Goal: Entertainment & Leisure: Consume media (video, audio)

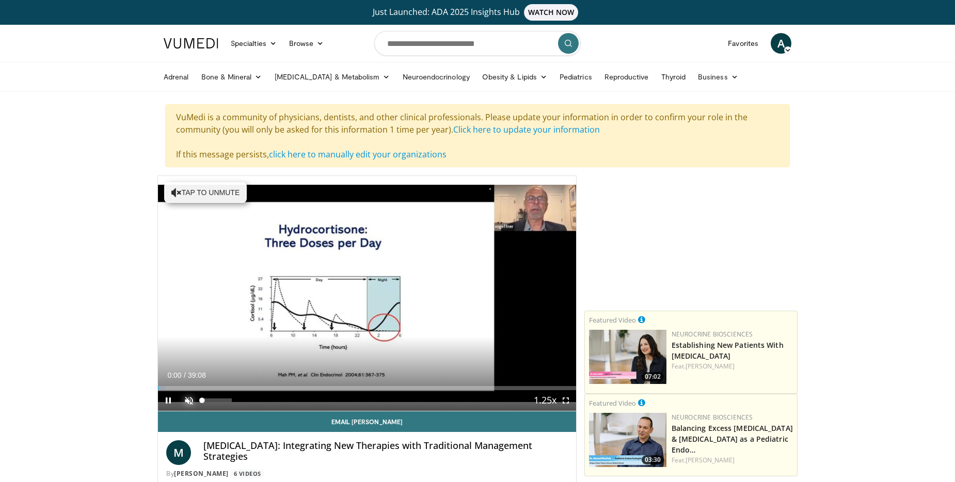
click at [188, 401] on span "Video Player" at bounding box center [189, 400] width 21 height 21
click at [566, 400] on span "Video Player" at bounding box center [566, 400] width 21 height 21
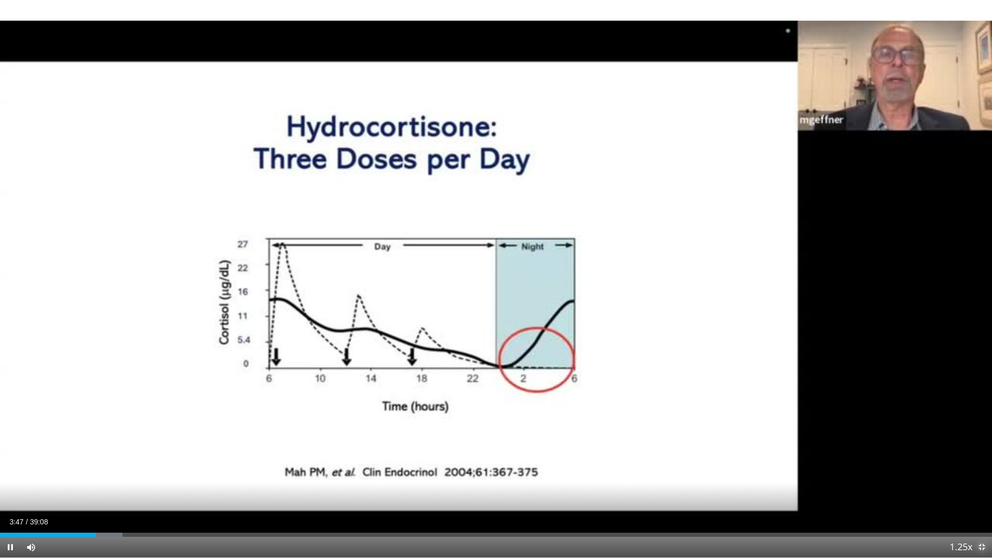
click at [955, 482] on span "Video Player" at bounding box center [981, 547] width 21 height 21
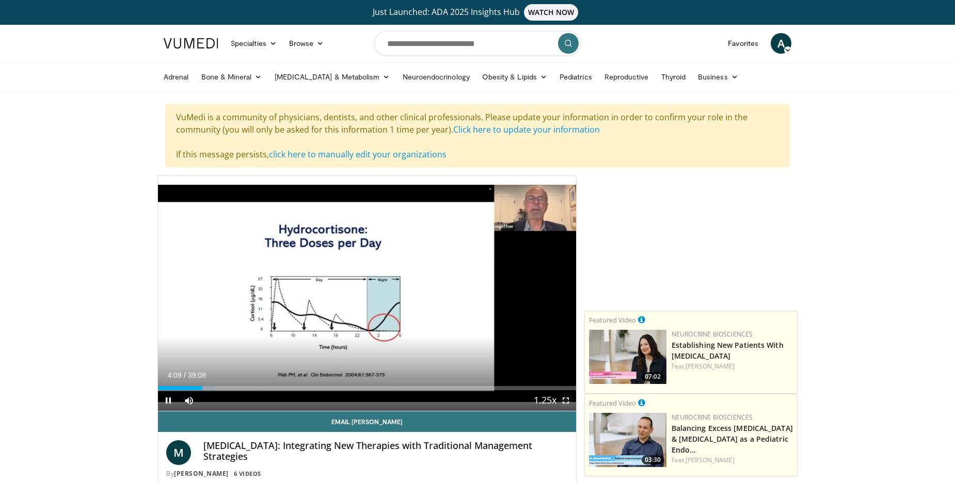
click at [567, 399] on span "Video Player" at bounding box center [566, 400] width 21 height 21
